Goal: Use online tool/utility: Utilize a website feature to perform a specific function

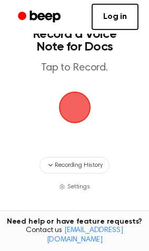
scroll to position [57, 0]
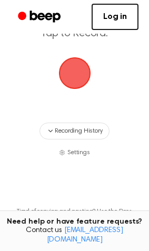
click at [76, 86] on span "button" at bounding box center [74, 72] width 29 height 29
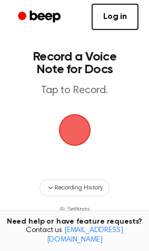
click at [85, 121] on span "button" at bounding box center [74, 129] width 29 height 29
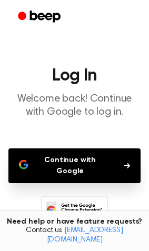
click at [93, 175] on button "Continue with Google" at bounding box center [74, 166] width 132 height 35
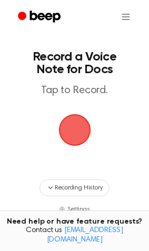
click at [71, 140] on span "button" at bounding box center [74, 129] width 29 height 29
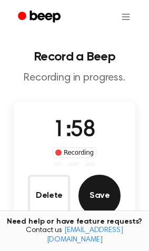
click at [100, 196] on button "Save" at bounding box center [99, 196] width 42 height 42
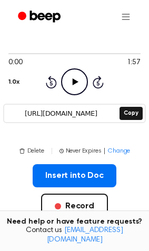
scroll to position [116, 0]
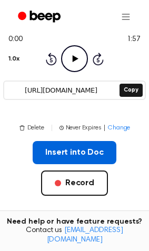
click at [77, 144] on button "Insert into Doc" at bounding box center [75, 152] width 84 height 23
click at [71, 154] on button "Insert into Doc" at bounding box center [75, 152] width 84 height 23
click at [89, 159] on button "Insert into Doc" at bounding box center [75, 152] width 84 height 23
